Goal: Information Seeking & Learning: Learn about a topic

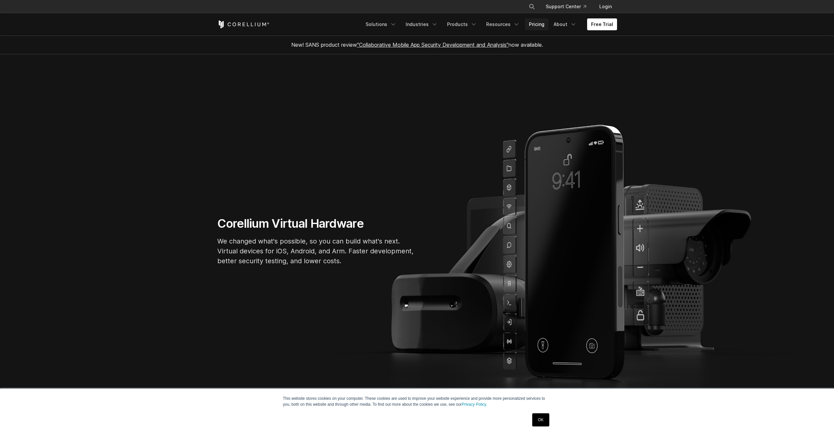
click at [540, 25] on link "Pricing" at bounding box center [536, 24] width 23 height 12
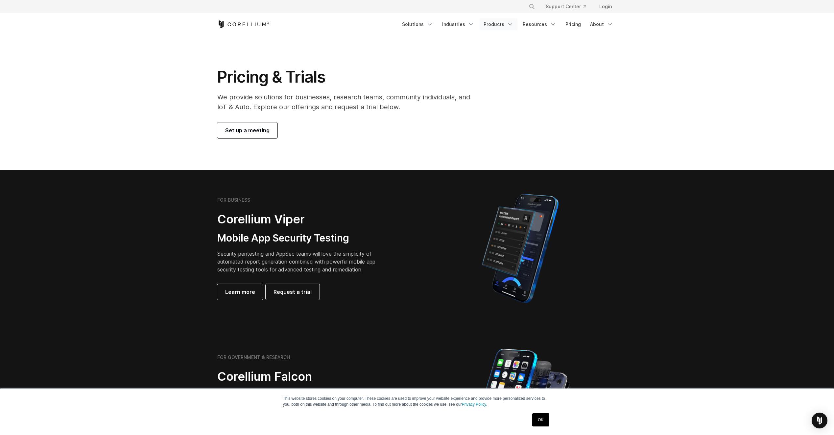
click at [495, 28] on link "Products" at bounding box center [499, 24] width 38 height 12
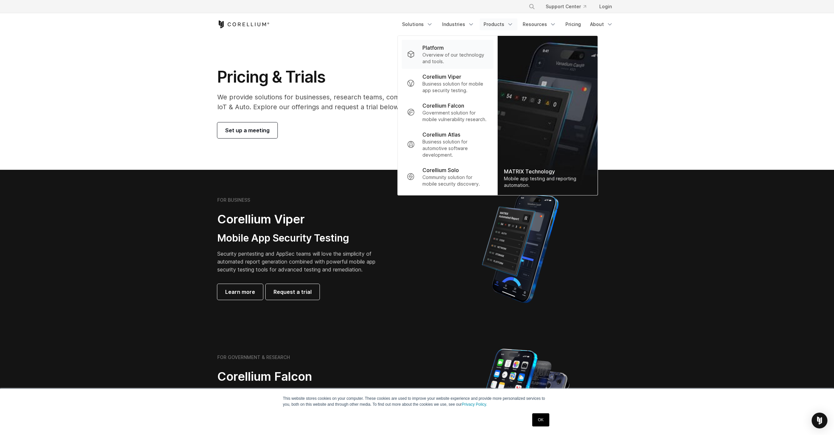
click at [439, 50] on p "Platform" at bounding box center [433, 48] width 21 height 8
